Goal: Find specific page/section

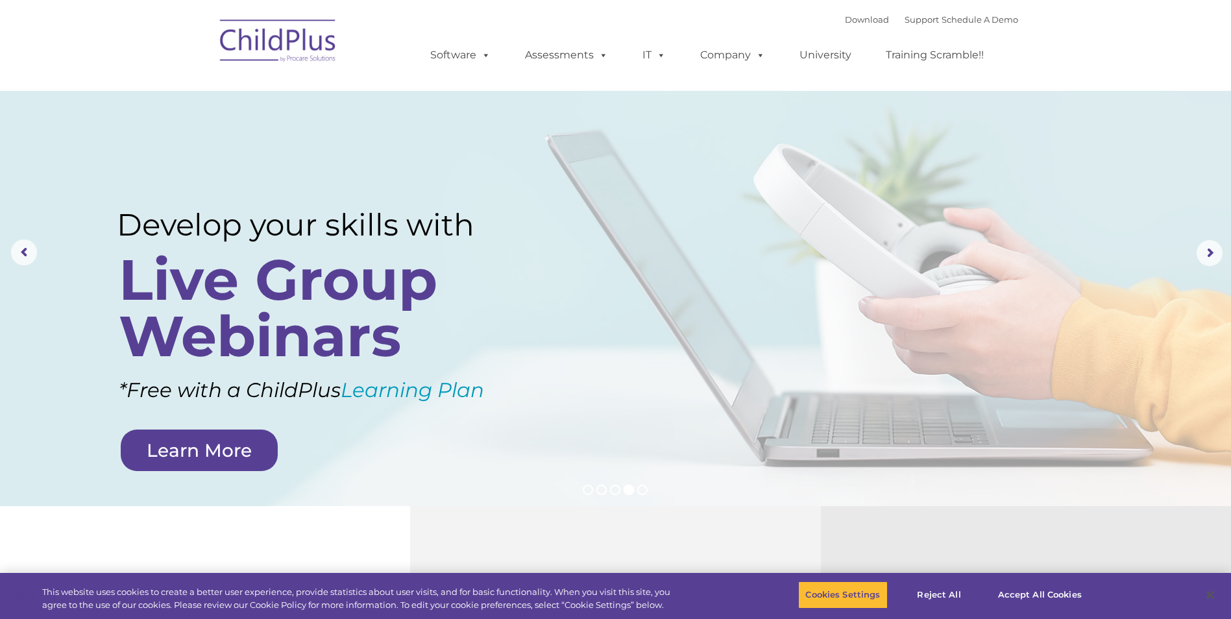
select select "MEDIUM"
click at [558, 50] on link "Assessments" at bounding box center [566, 55] width 109 height 26
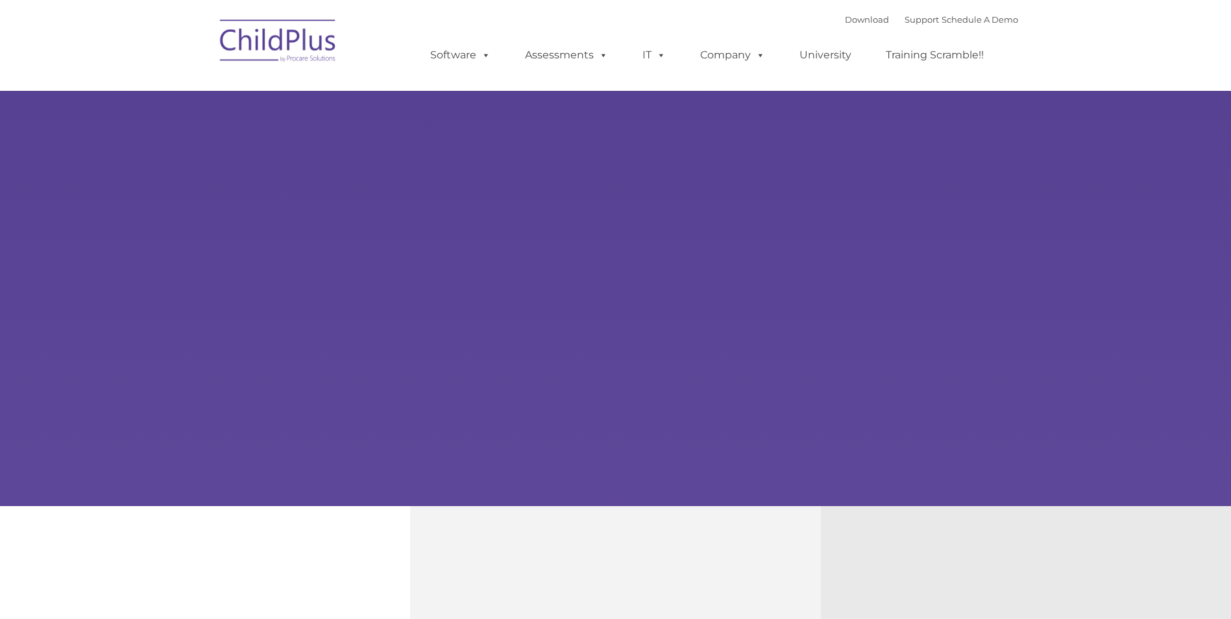
type input ""
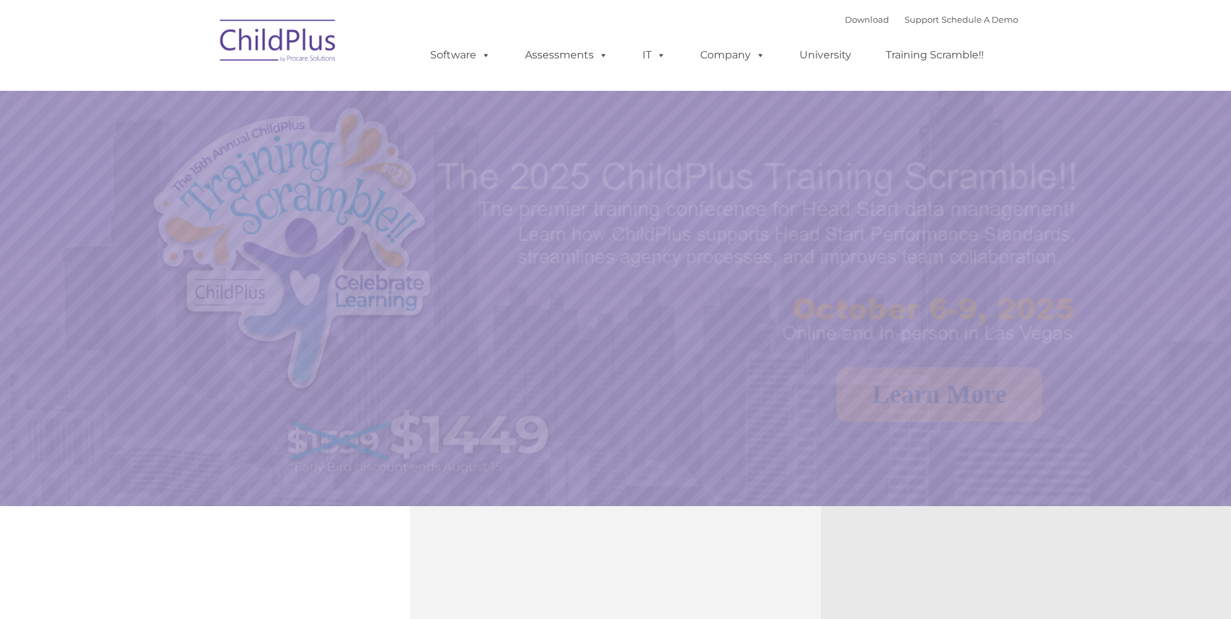
select select "MEDIUM"
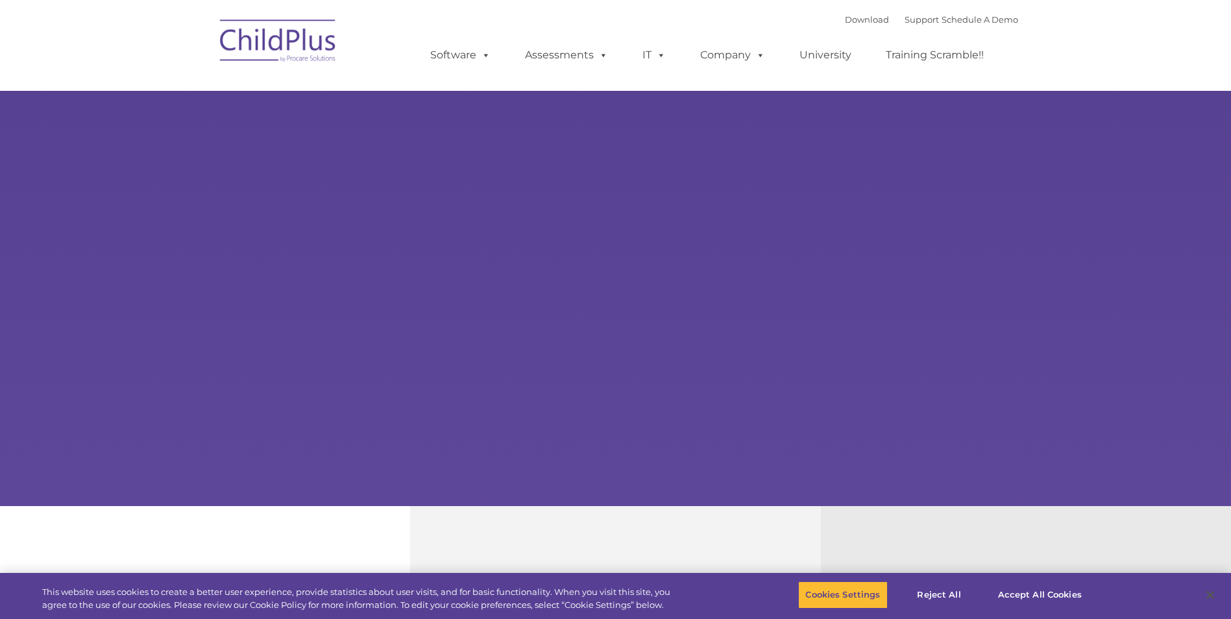
select select "MEDIUM"
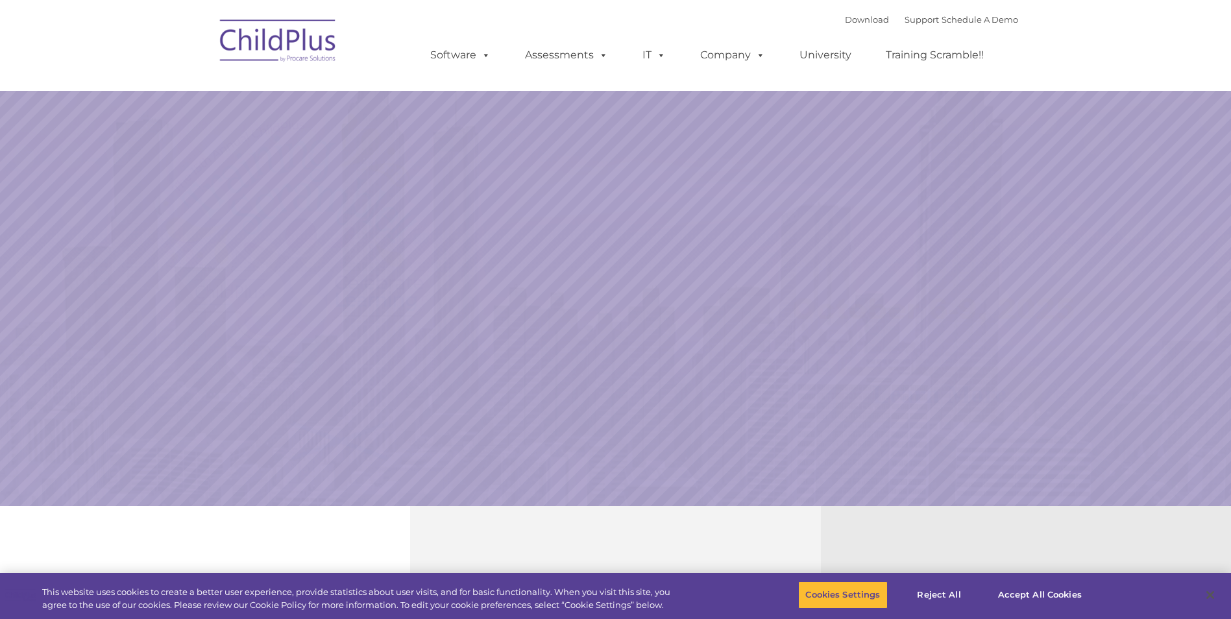
select select "MEDIUM"
